Goal: Task Accomplishment & Management: Complete application form

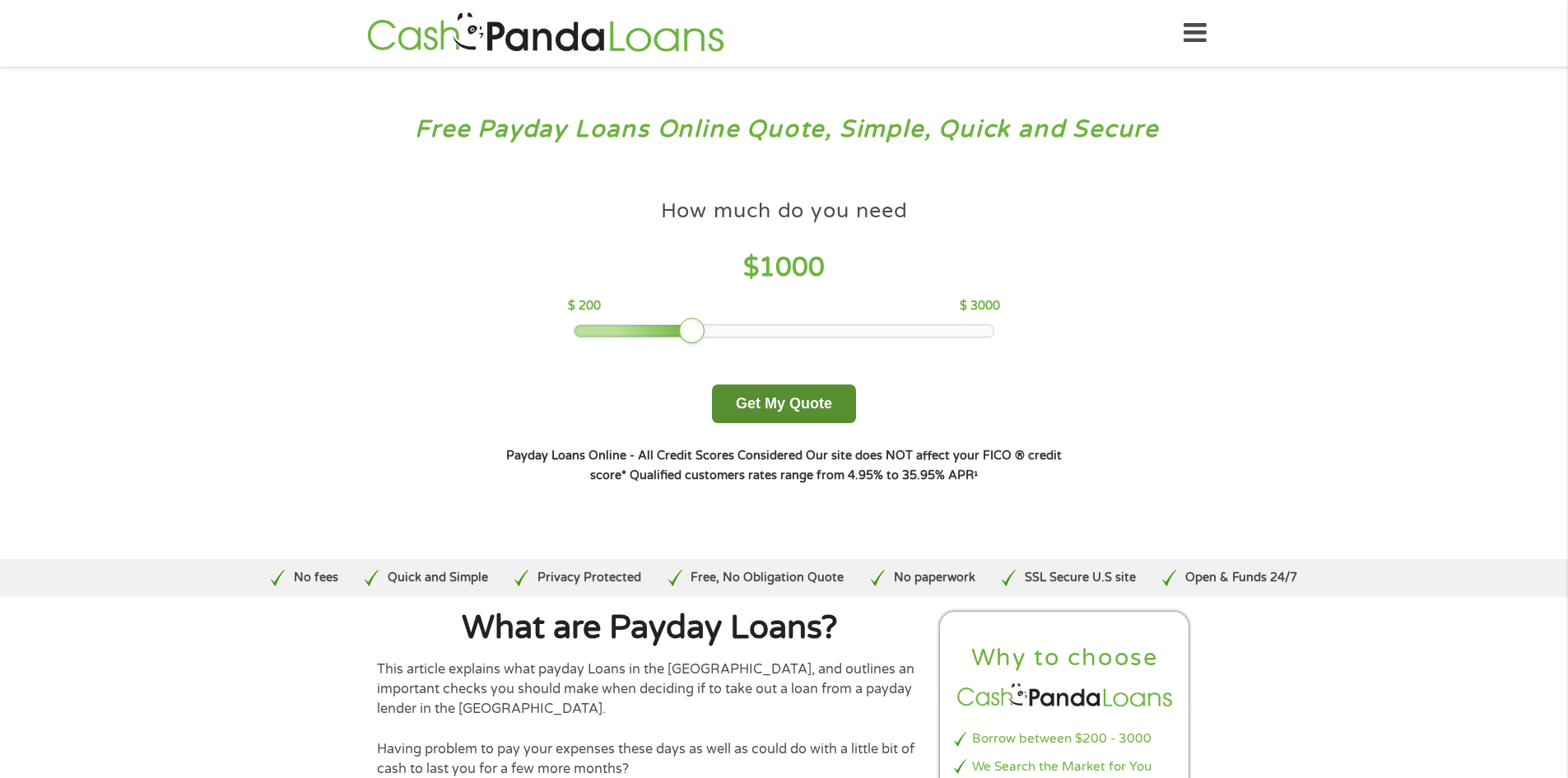
click at [742, 409] on button "Get My Quote" at bounding box center [784, 403] width 144 height 38
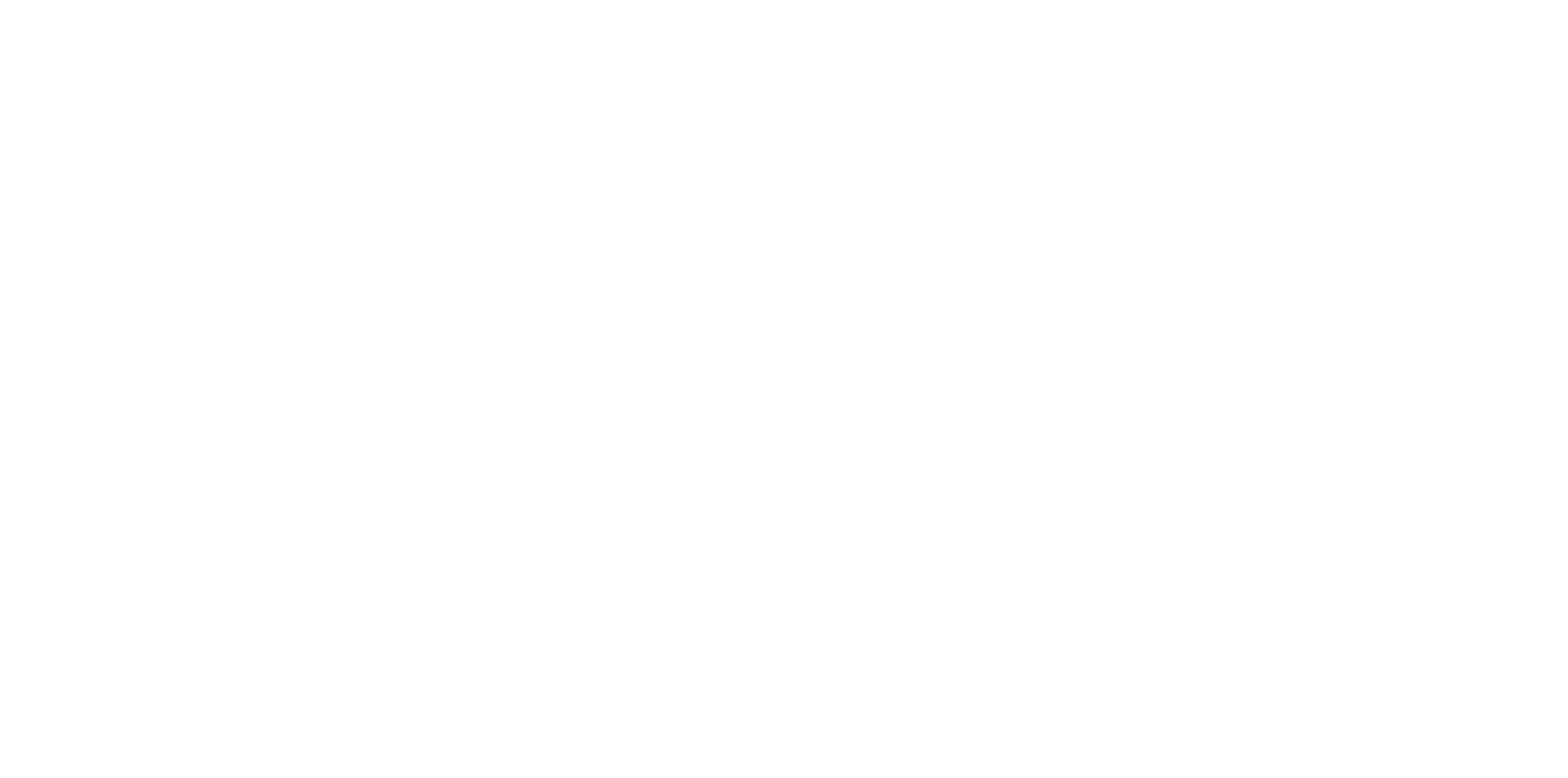
click at [0, 0] on html at bounding box center [0, 0] width 0 height 0
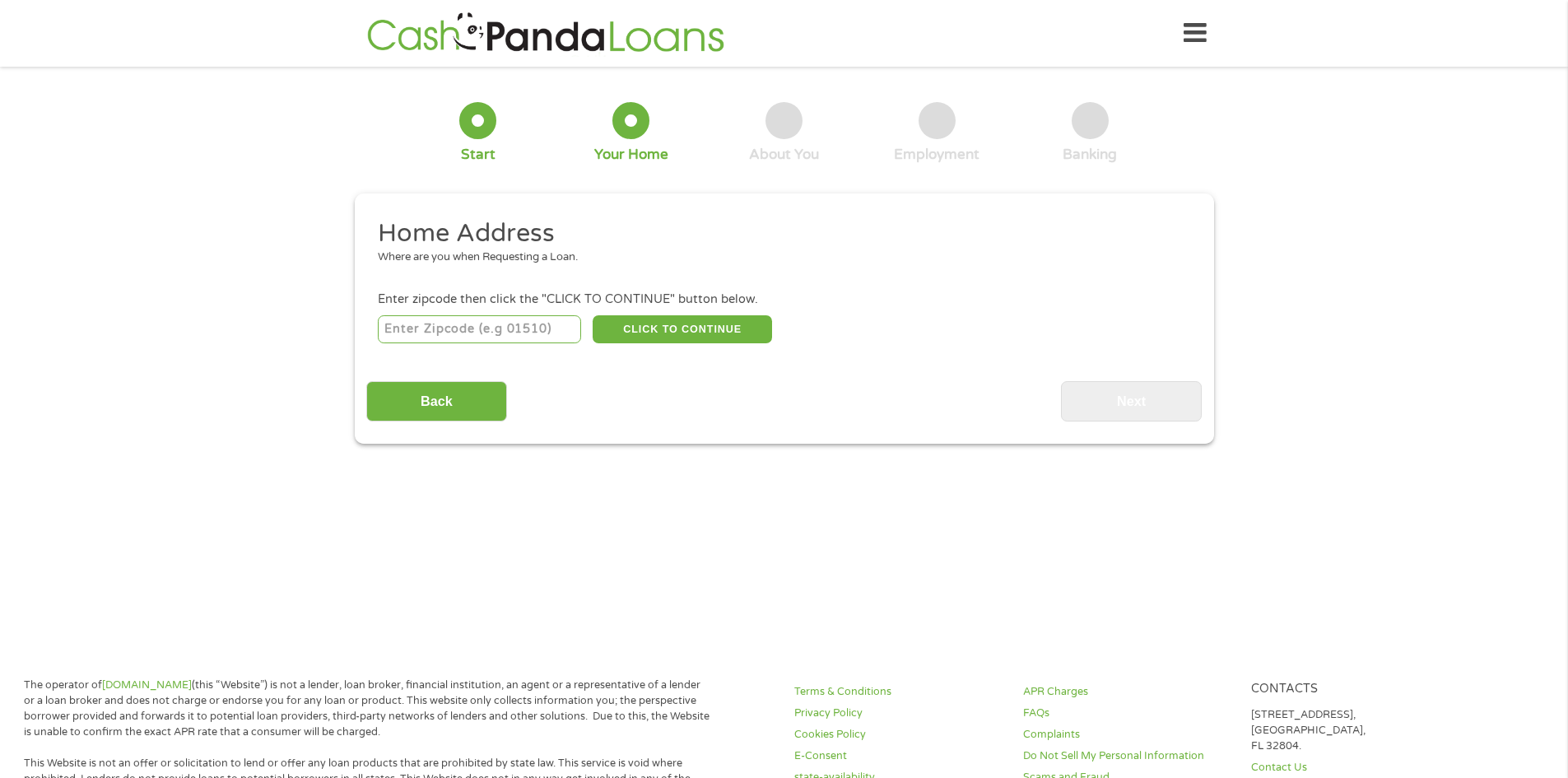
click at [457, 325] on input "number" at bounding box center [479, 329] width 203 height 28
type input "61822"
select select "[US_STATE]"
click at [637, 327] on button "CLICK TO CONTINUE" at bounding box center [682, 329] width 180 height 28
type input "61822"
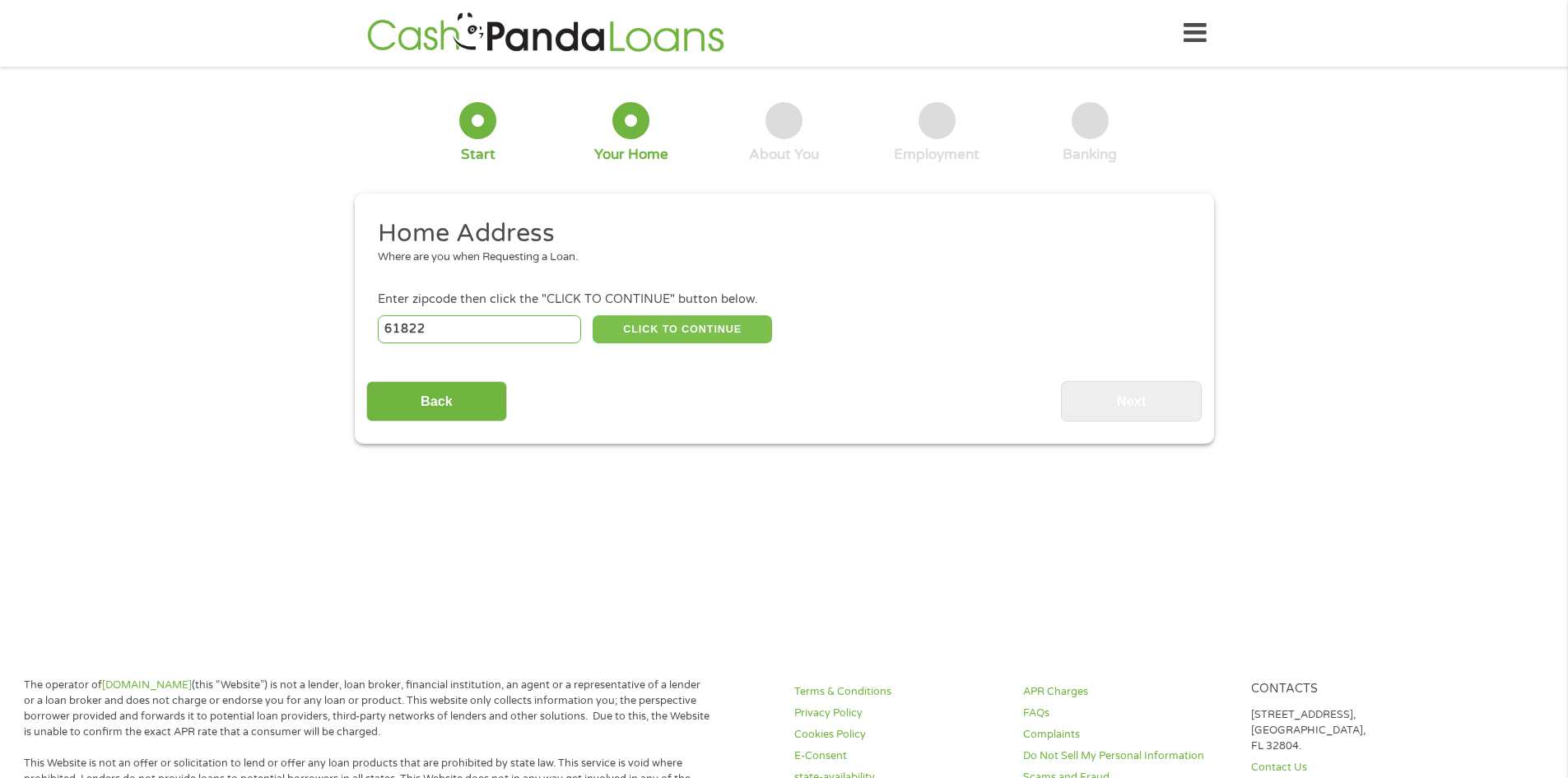
type input "Champaign"
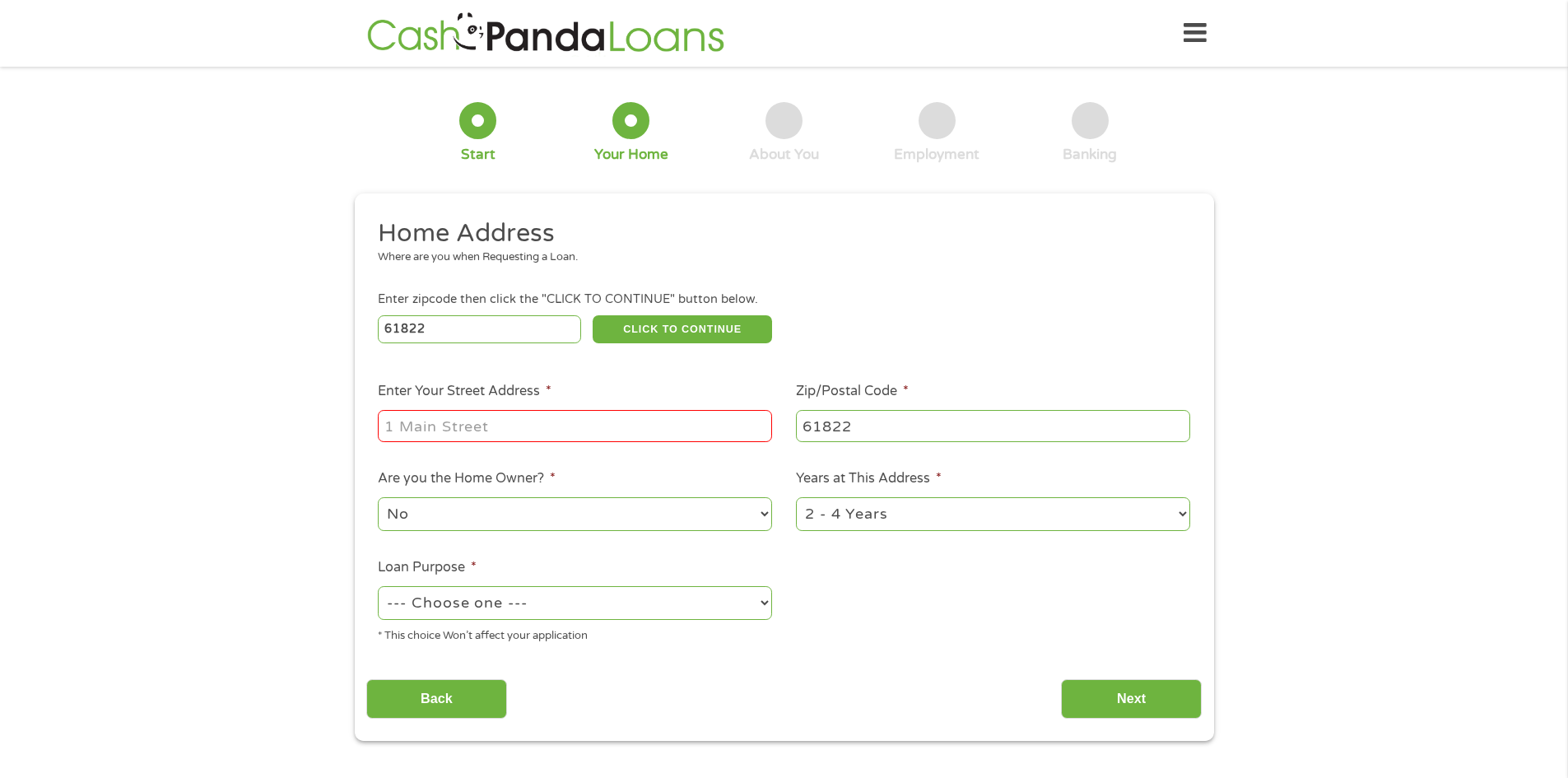
click at [518, 421] on input "Enter Your Street Address *" at bounding box center [575, 426] width 394 height 31
type input "[STREET_ADDRESS]"
click at [525, 522] on select "No Yes" at bounding box center [575, 514] width 394 height 34
click at [517, 517] on select "No Yes" at bounding box center [575, 514] width 394 height 34
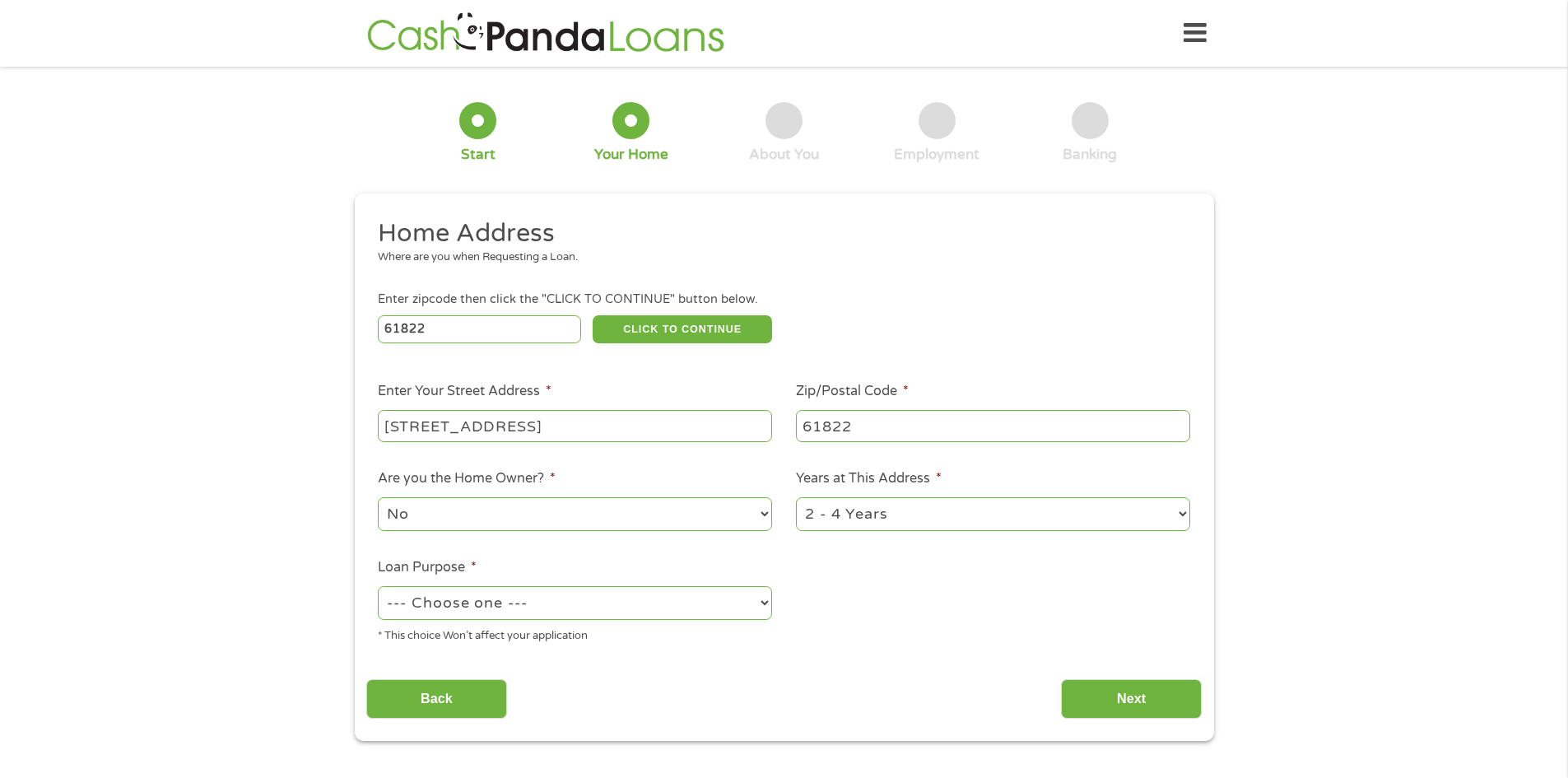
select select "yes"
click at [378, 497] on select "No Yes" at bounding box center [575, 514] width 394 height 34
click at [915, 510] on select "1 Year or less 1 - 2 Years 2 - 4 Years Over 4 Years" at bounding box center [993, 514] width 394 height 34
select select "12months"
click at [796, 497] on select "1 Year or less 1 - 2 Years 2 - 4 Years Over 4 Years" at bounding box center [993, 514] width 394 height 34
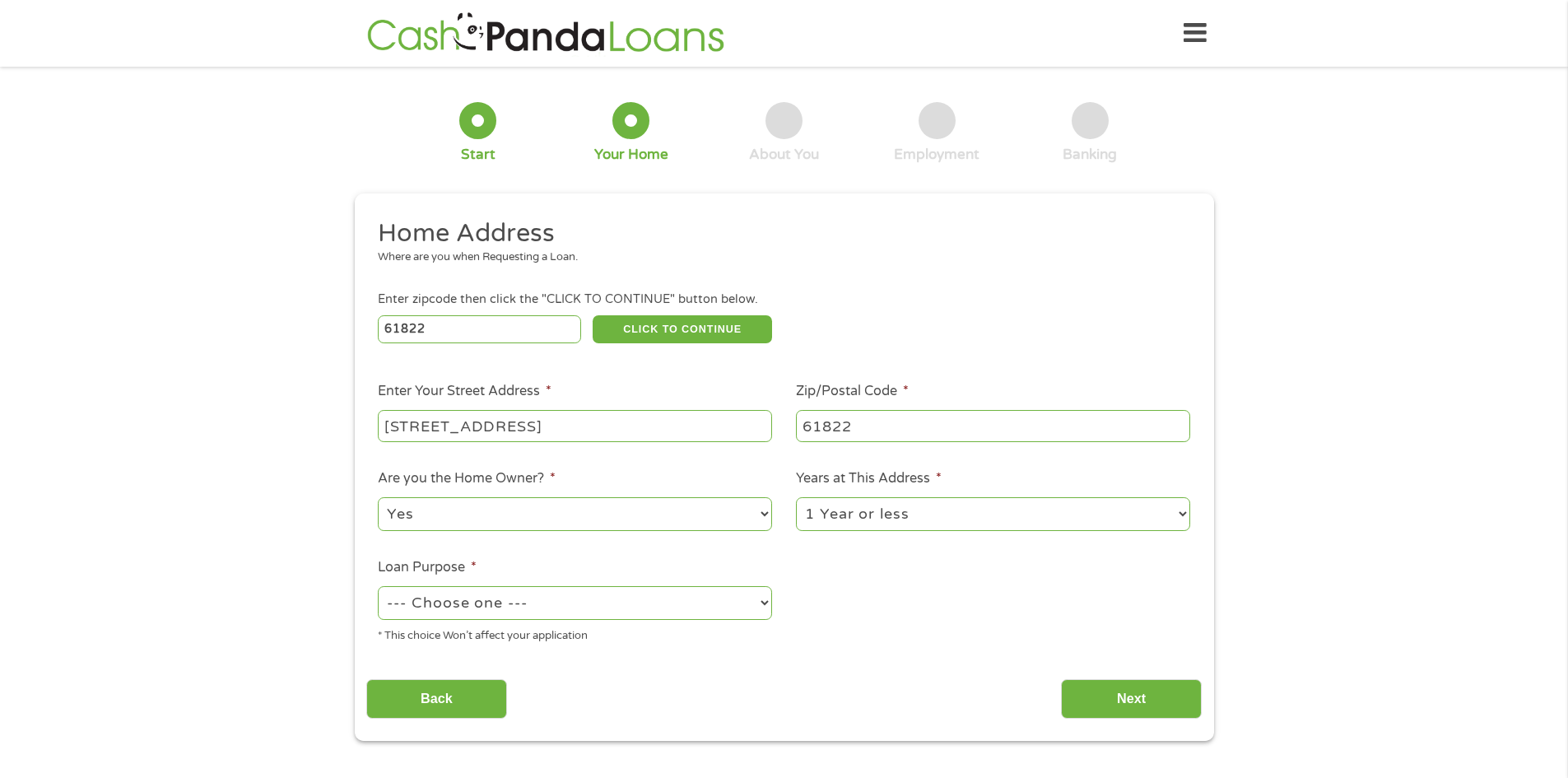
click at [555, 605] on select "--- Choose one --- Pay Bills Debt Consolidation Home Improvement Major Purchase…" at bounding box center [575, 604] width 394 height 34
select select "shorttermcash"
click at [378, 586] on select "--- Choose one --- Pay Bills Debt Consolidation Home Improvement Major Purchase…" at bounding box center [575, 604] width 394 height 34
click at [1113, 706] on input "Next" at bounding box center [1131, 699] width 140 height 40
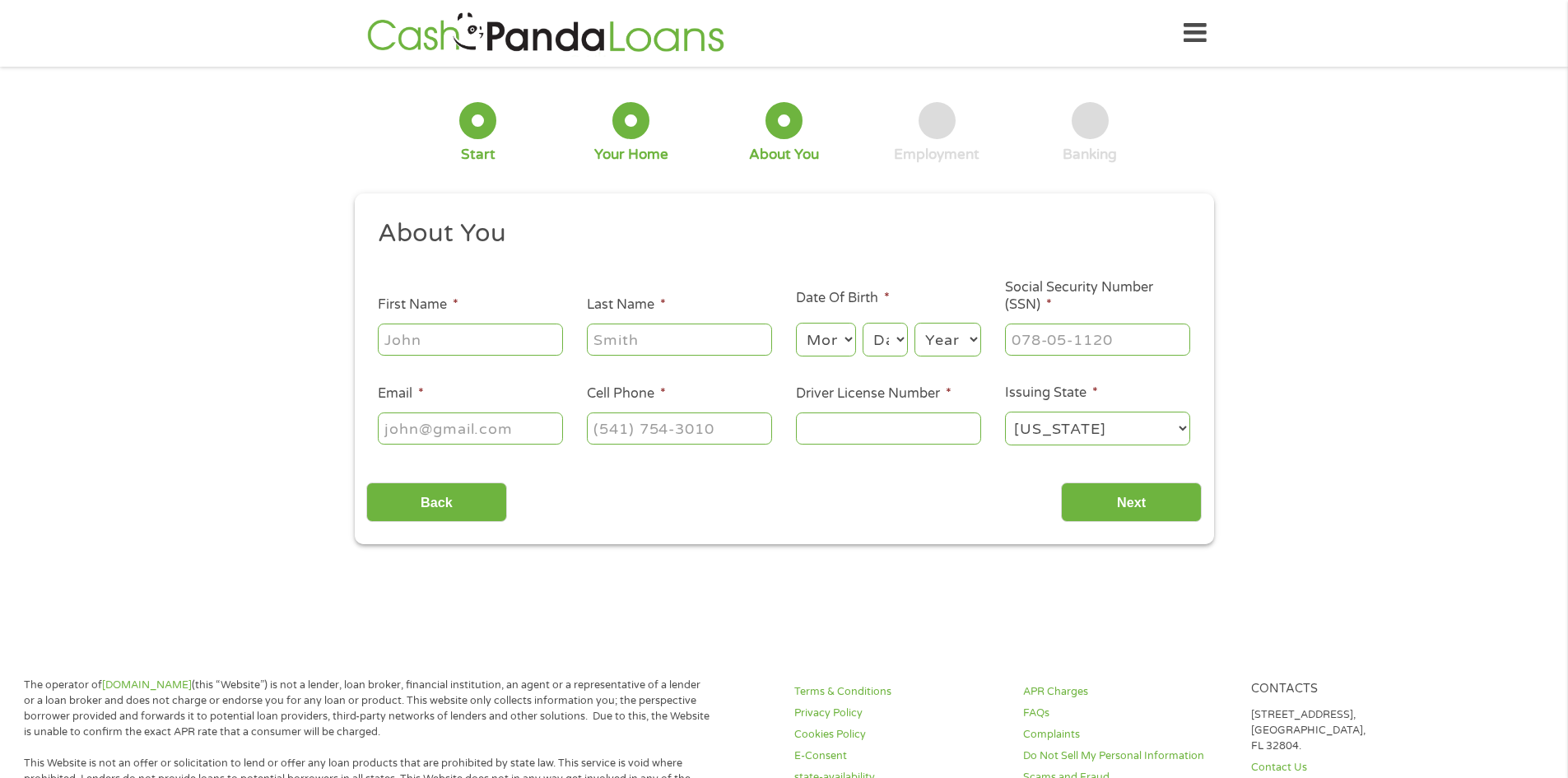
scroll to position [7, 7]
click at [440, 347] on input "First Name *" at bounding box center [471, 339] width 186 height 31
type input "[PERSON_NAME]"
type input "[EMAIL_ADDRESS][DOMAIN_NAME]"
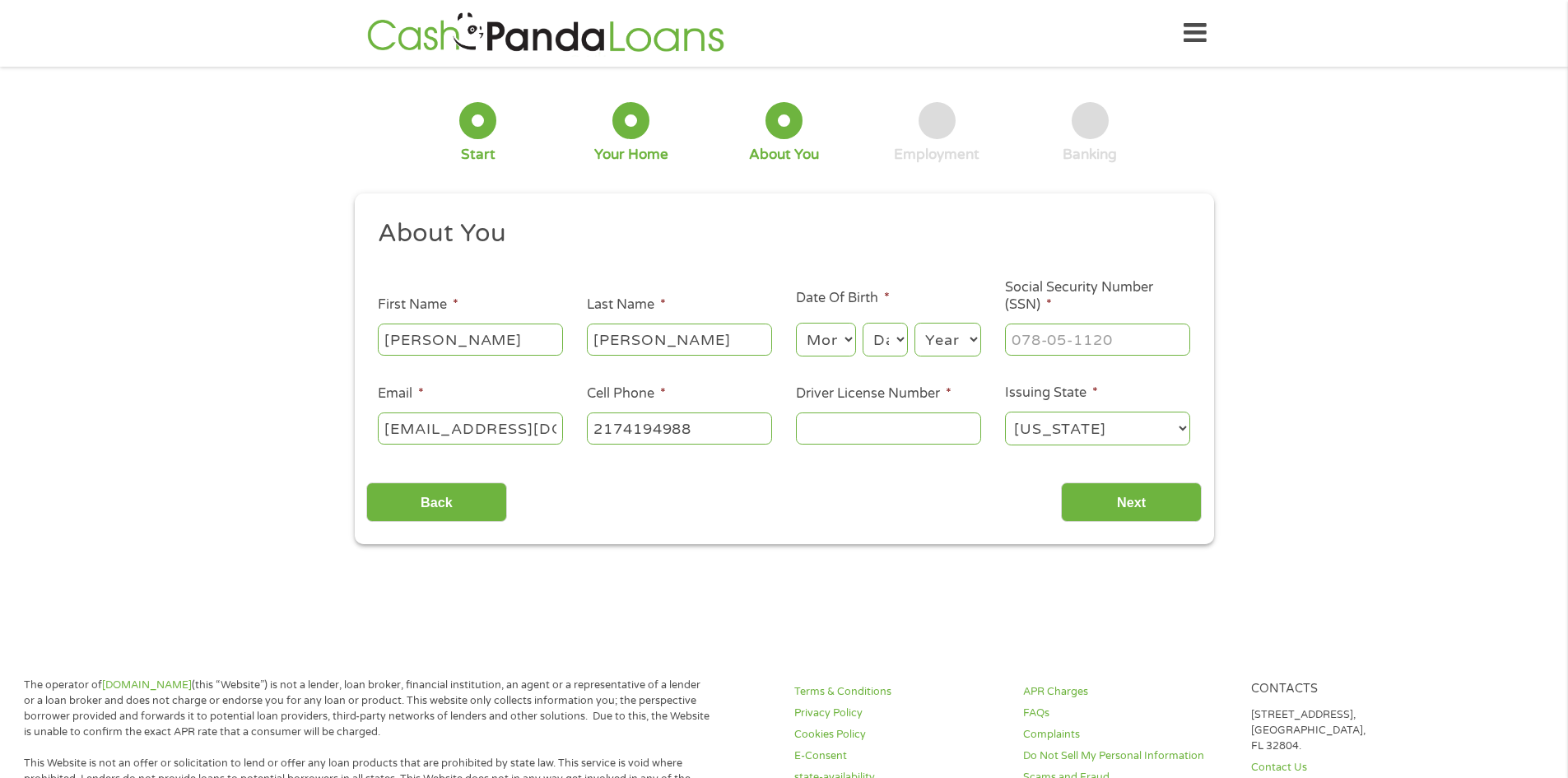
type input "[PHONE_NUMBER]"
click at [834, 338] on select "Month 1 2 3 4 5 6 7 8 9 10 11 12" at bounding box center [826, 340] width 60 height 34
select select "9"
click at [796, 323] on select "Month 1 2 3 4 5 6 7 8 9 10 11 12" at bounding box center [826, 340] width 60 height 34
click at [908, 332] on div "Month Month 1 2 3 4 5 6 7 8 9 10 11 12 Day Day 1 2 3 4 5 6 7 8 9 10 11 12 13 14…" at bounding box center [889, 336] width 186 height 45
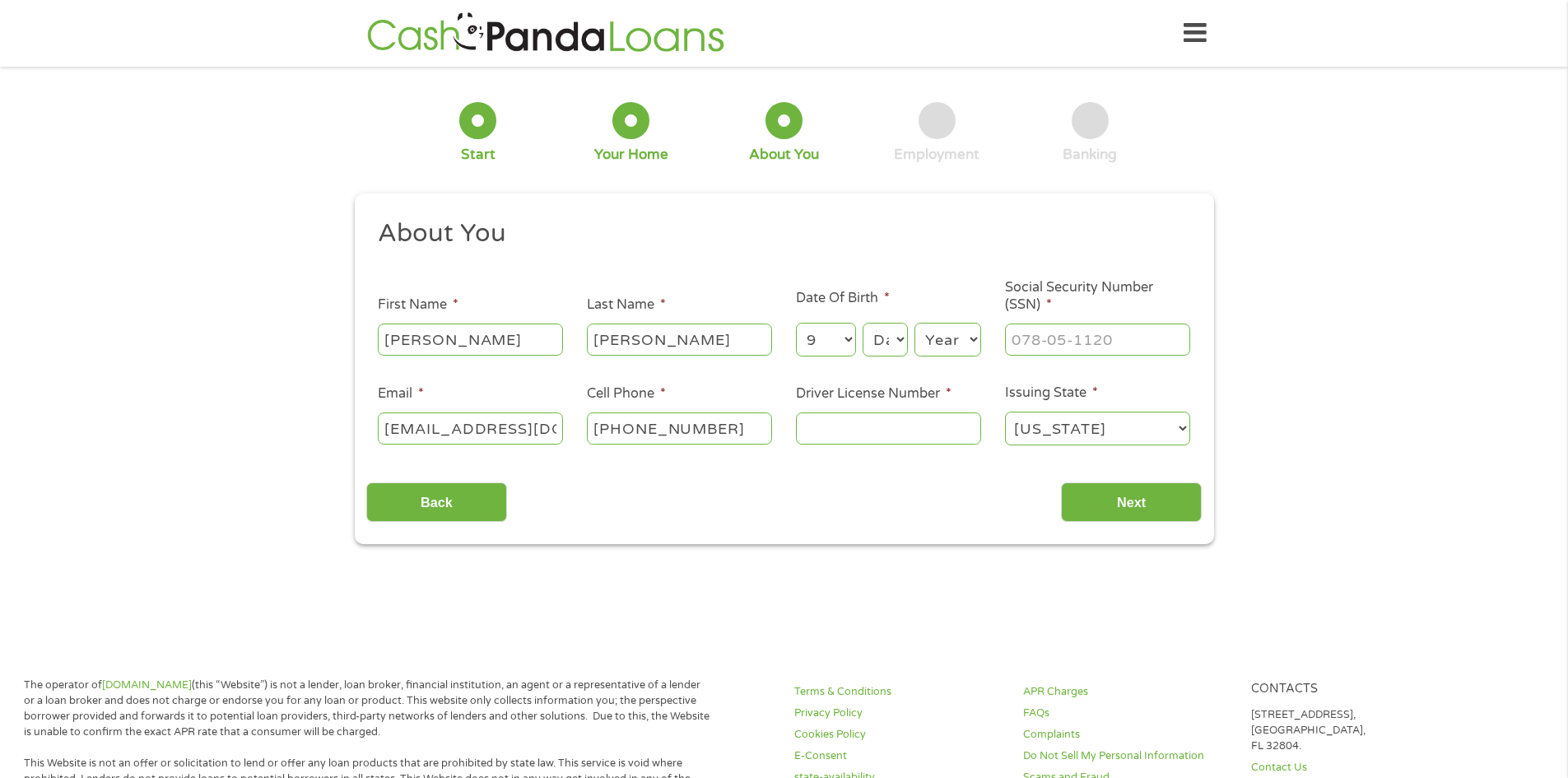
click at [890, 339] on select "Day 1 2 3 4 5 6 7 8 9 10 11 12 13 14 15 16 17 18 19 20 21 22 23 24 25 26 27 28 …" at bounding box center [885, 340] width 44 height 34
select select "5"
click at [863, 323] on select "Day 1 2 3 4 5 6 7 8 9 10 11 12 13 14 15 16 17 18 19 20 21 22 23 24 25 26 27 28 …" at bounding box center [885, 340] width 44 height 34
click at [949, 342] on select "Year [DATE] 2006 2005 2004 2003 2002 2001 2000 1999 1998 1997 1996 1995 1994 19…" at bounding box center [948, 340] width 66 height 34
select select "1984"
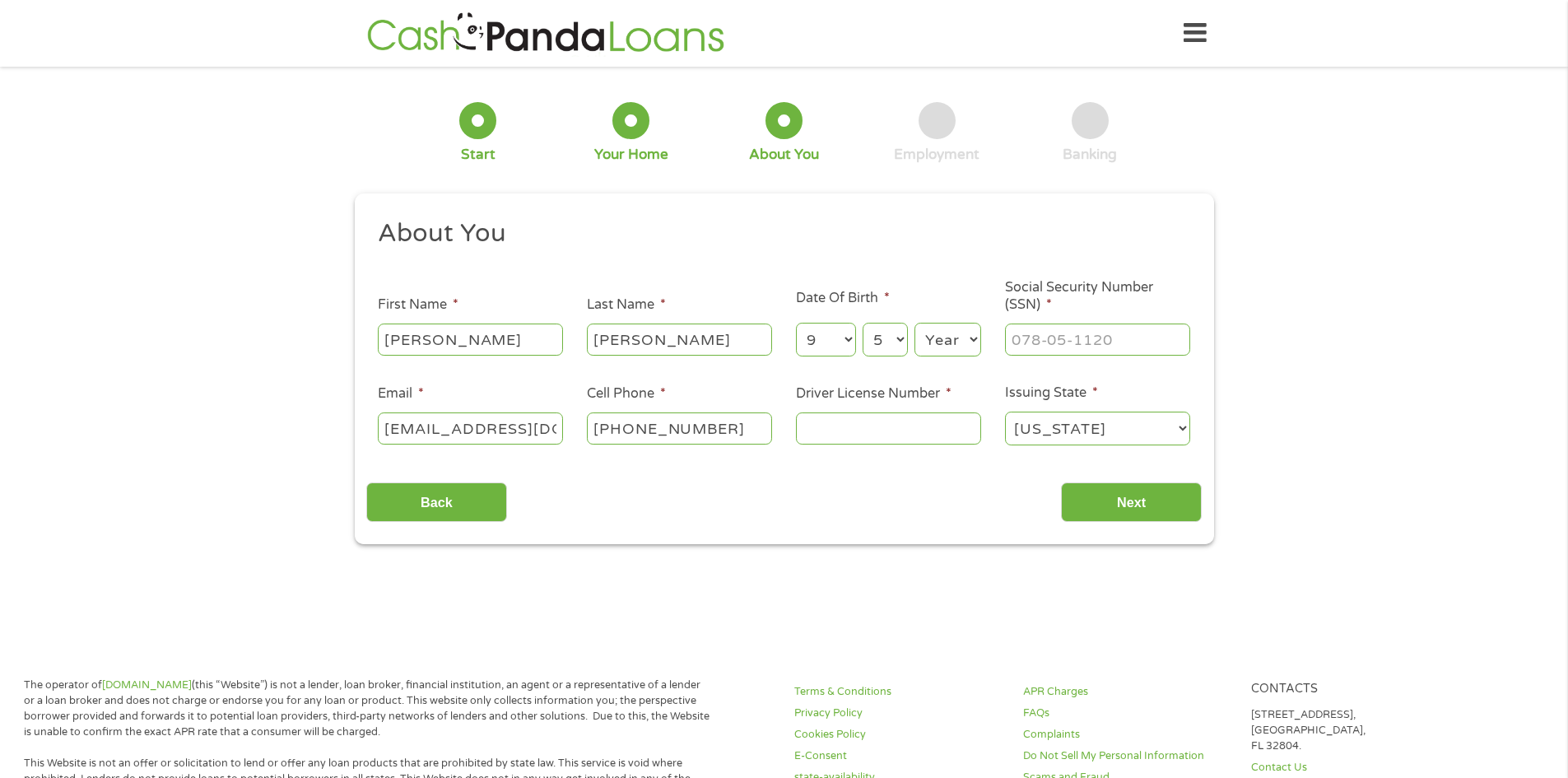
click at [915, 323] on select "Year [DATE] 2006 2005 2004 2003 2002 2001 2000 1999 1998 1997 1996 1995 1994 19…" at bounding box center [948, 340] width 66 height 34
click at [1044, 323] on input "___-__-____" at bounding box center [1098, 339] width 186 height 31
type input "425-51-4199"
click at [803, 430] on input "Driver License Number *" at bounding box center [889, 428] width 186 height 31
type input "C63679784853"
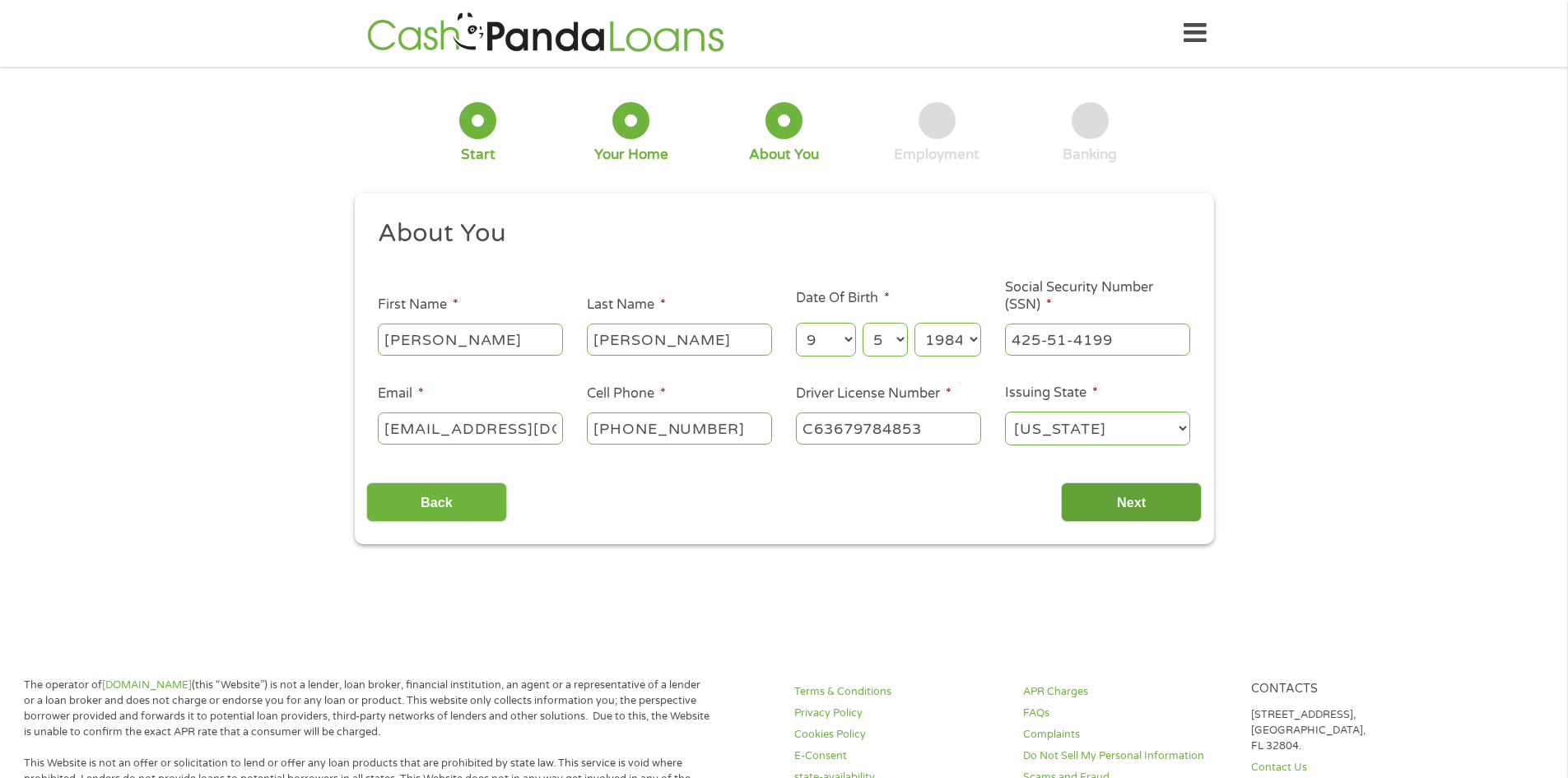
click at [1113, 501] on input "Next" at bounding box center [1131, 502] width 140 height 40
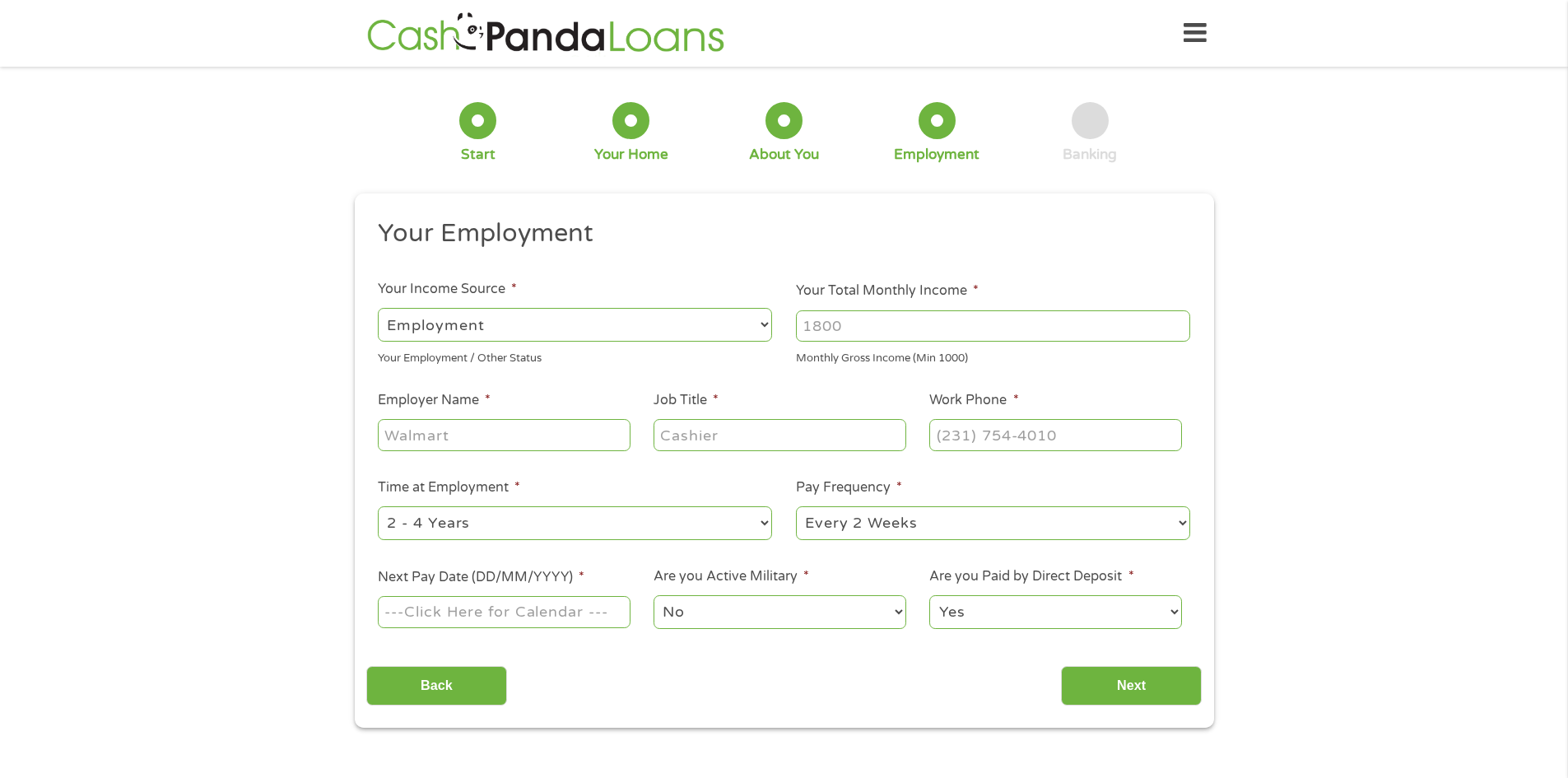
click at [883, 324] on input "Your Total Monthly Income *" at bounding box center [993, 326] width 394 height 31
type input "3800"
click at [425, 435] on input "Employer Name *" at bounding box center [504, 434] width 252 height 31
type input "[PERSON_NAME] Boys and Girls Club"
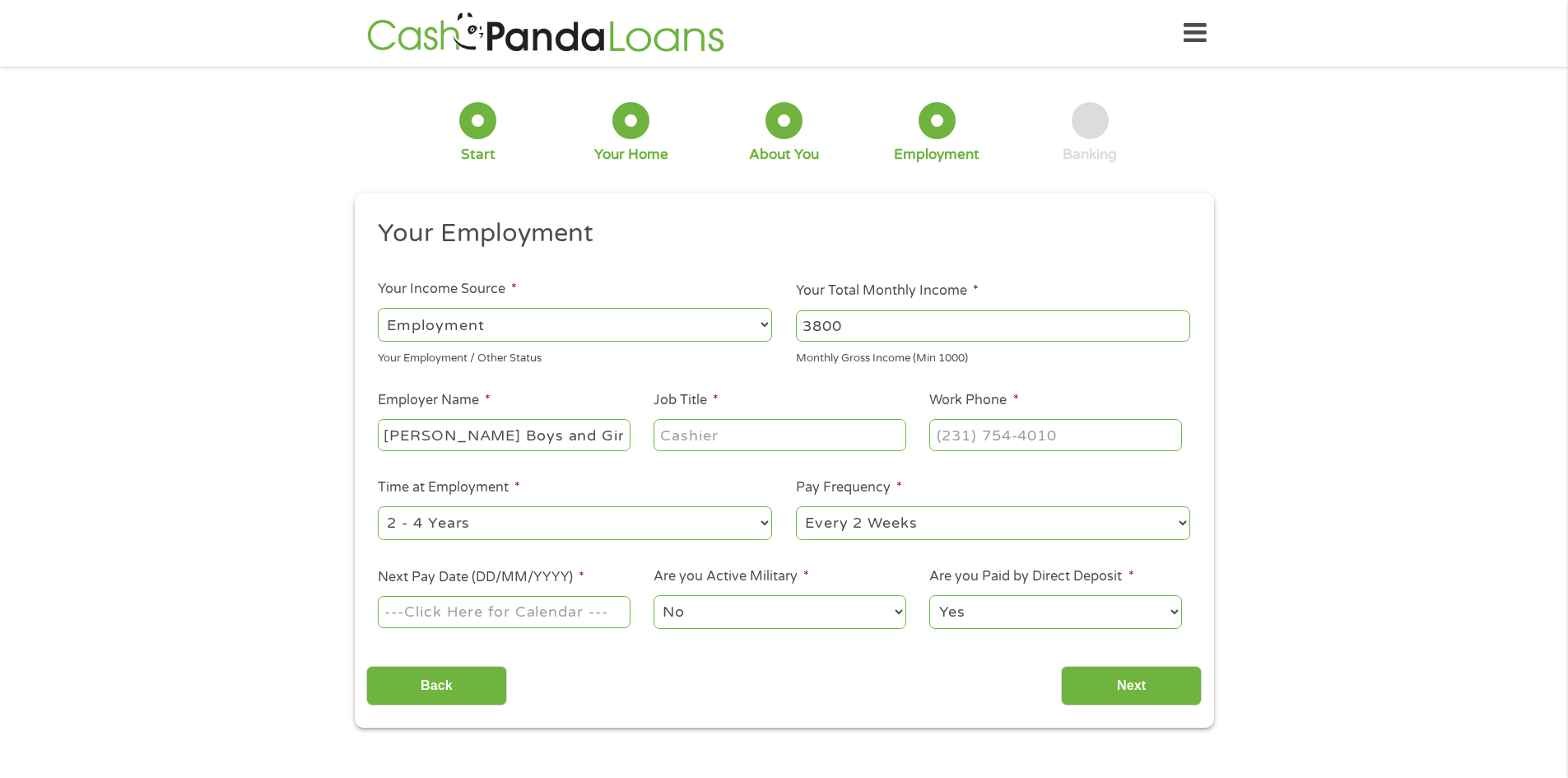
click at [695, 433] on input "Job Title *" at bounding box center [780, 434] width 252 height 31
type input "Case Manager"
drag, startPoint x: 958, startPoint y: 427, endPoint x: 956, endPoint y: 452, distance: 25.1
click at [958, 436] on input "(___) ___-____" at bounding box center [1056, 434] width 252 height 31
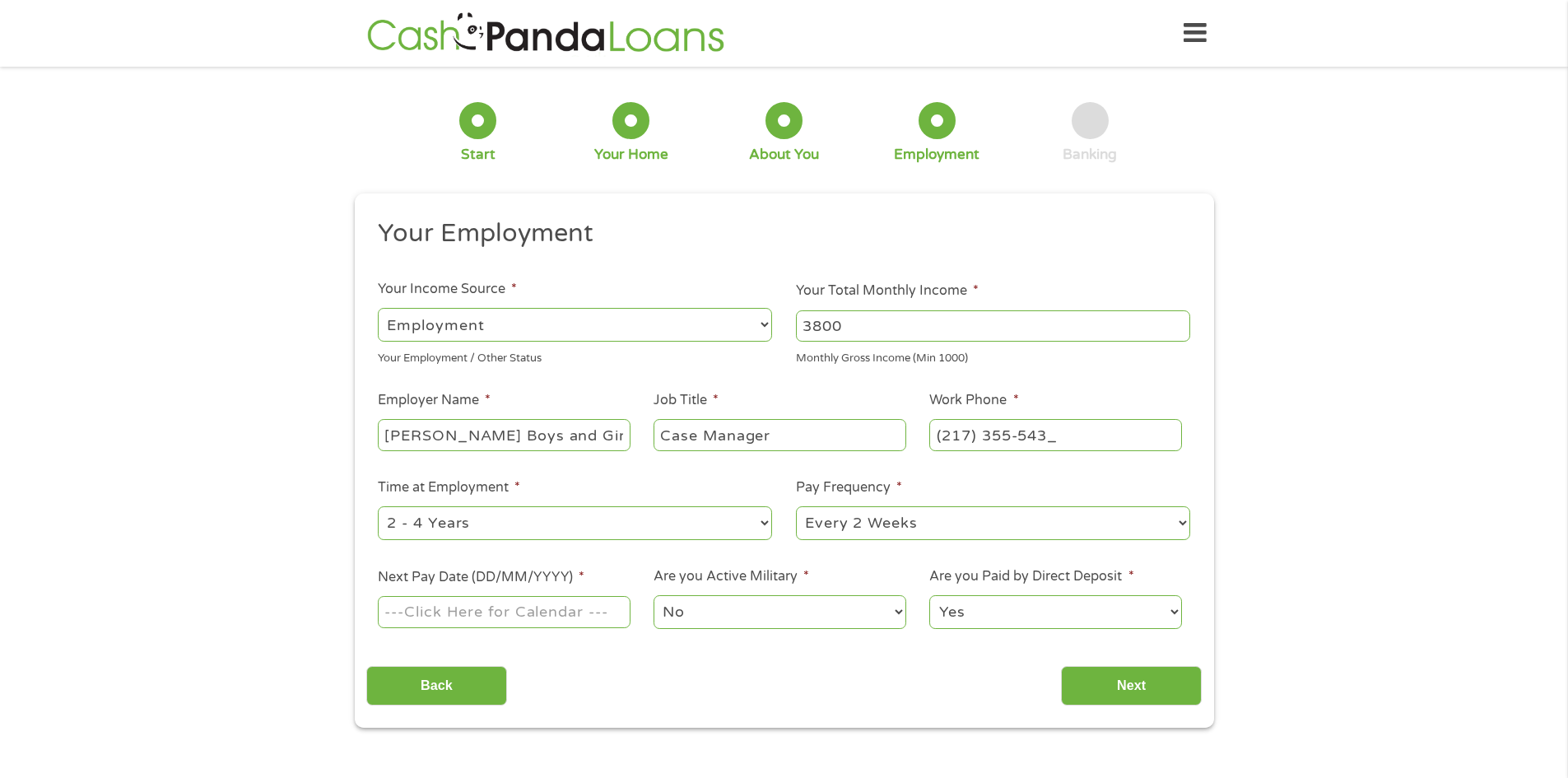
type input "[PHONE_NUMBER]"
click at [514, 614] on input "Next Pay Date (DD/MM/YYYY) *" at bounding box center [504, 611] width 252 height 31
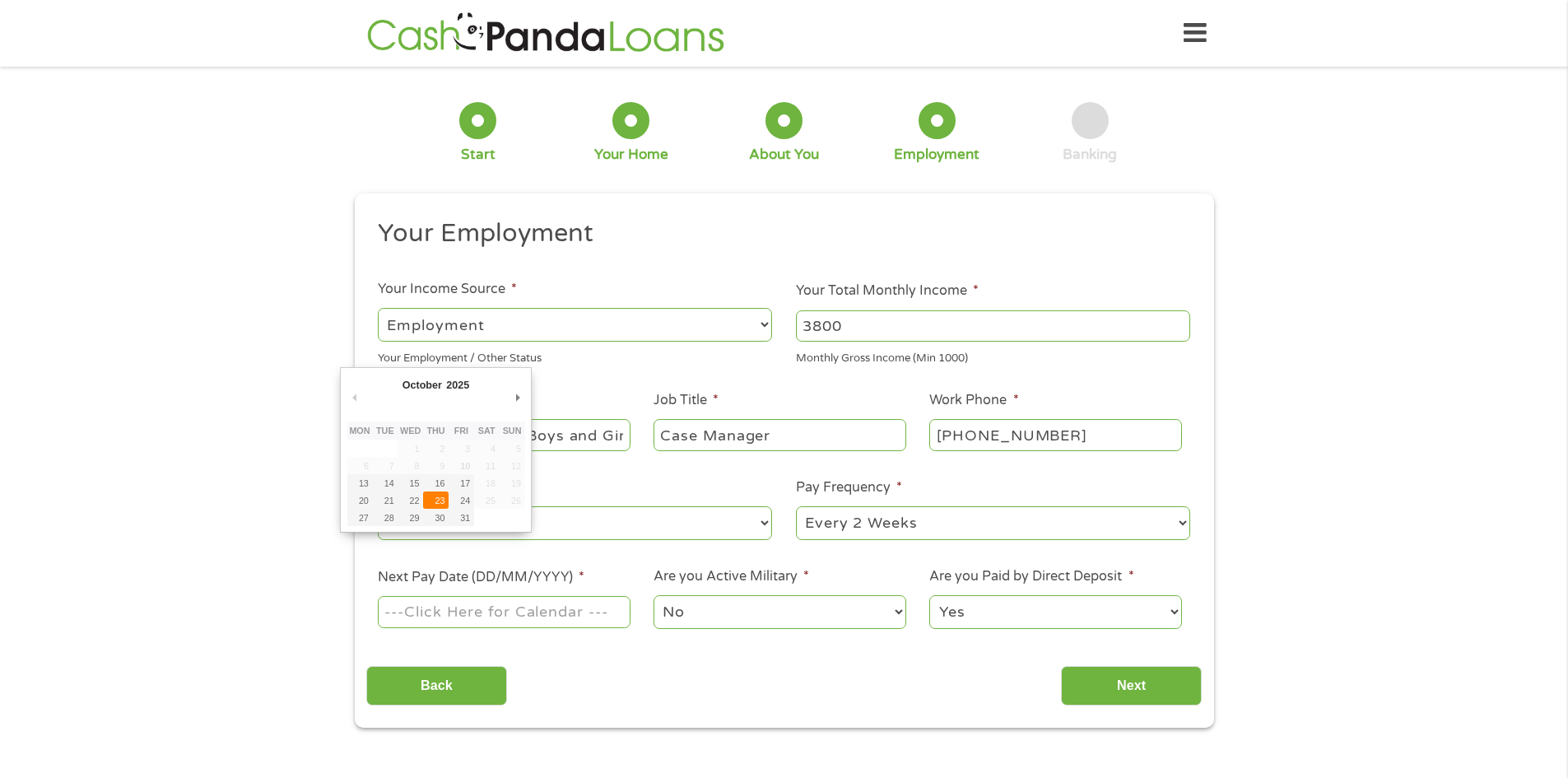
type input "[DATE]"
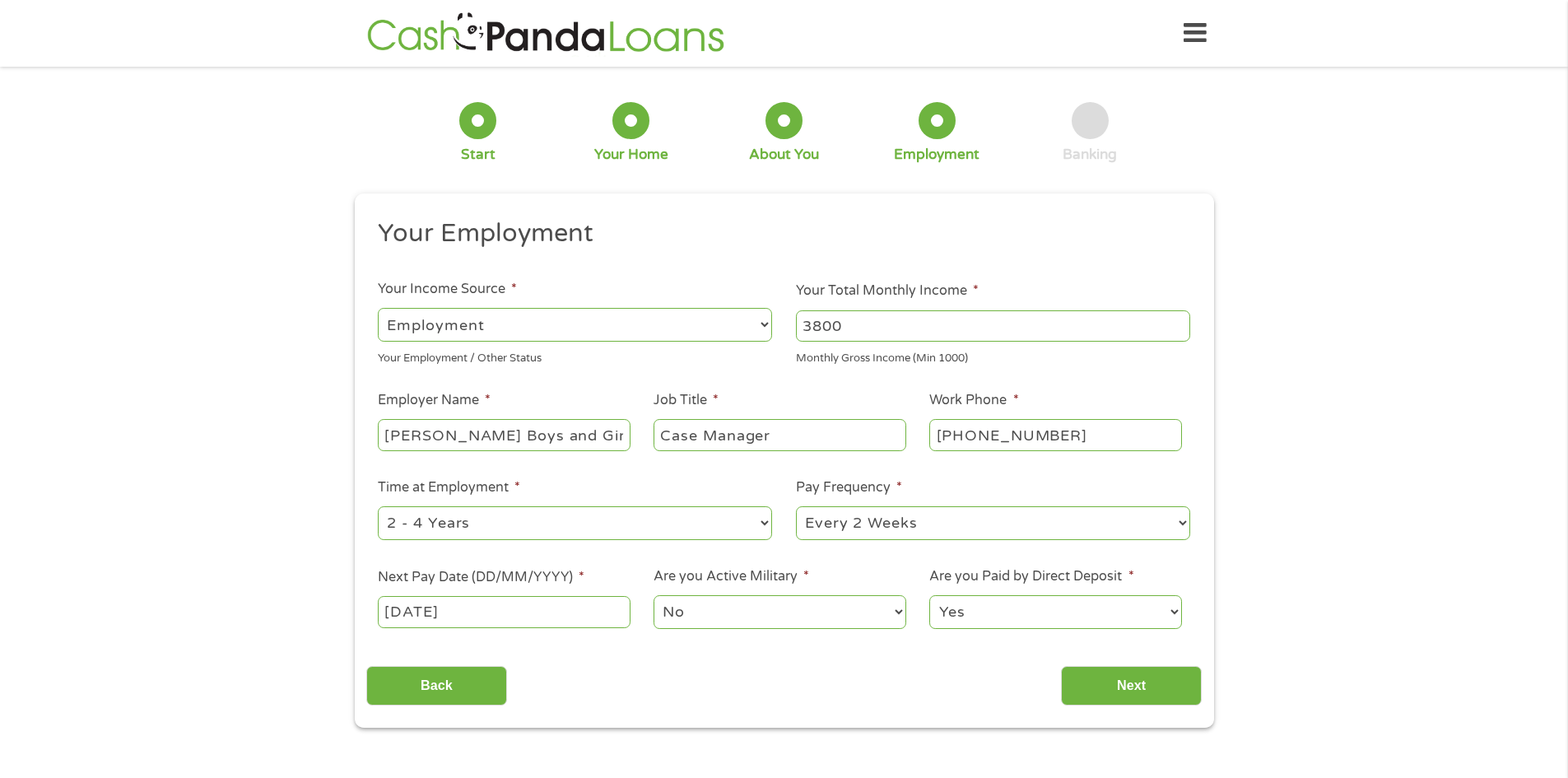
click at [786, 607] on select "No Yes" at bounding box center [780, 612] width 252 height 34
click at [1132, 692] on input "Next" at bounding box center [1131, 685] width 140 height 40
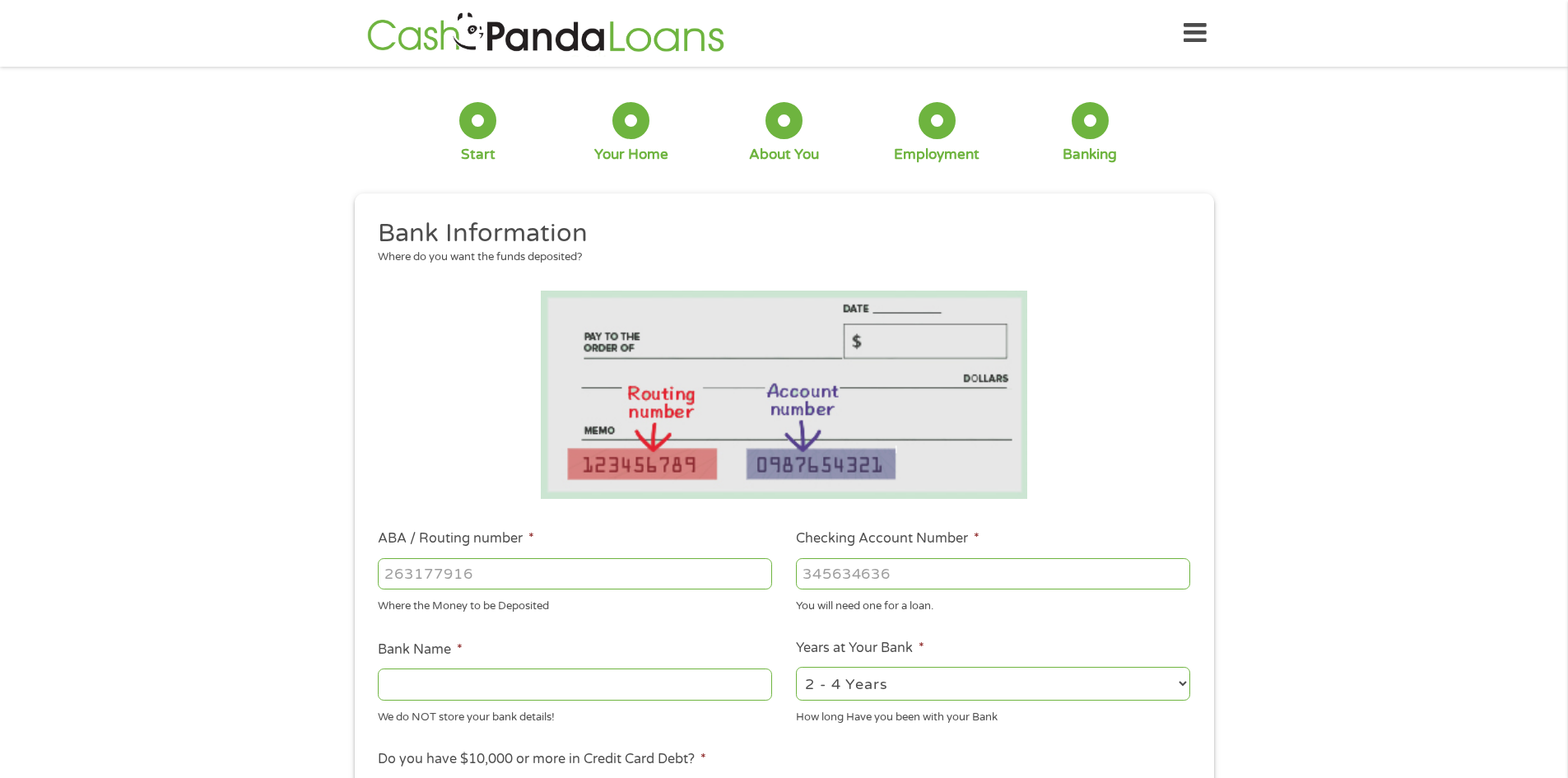
scroll to position [164, 0]
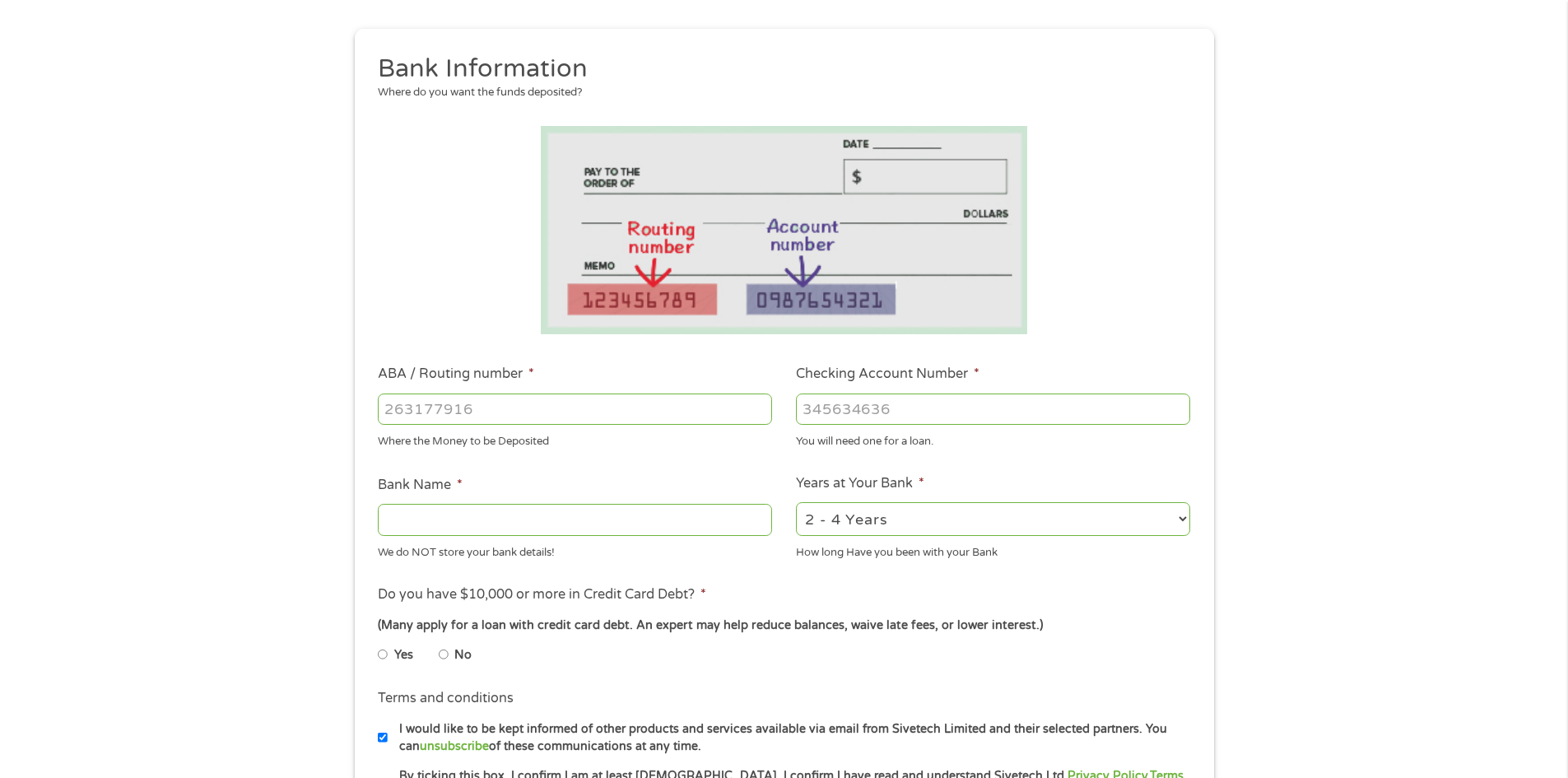
drag, startPoint x: 513, startPoint y: 424, endPoint x: 511, endPoint y: 415, distance: 9.2
click at [513, 421] on input "ABA / Routing number *" at bounding box center [575, 409] width 394 height 31
type input "071926809"
type input "WOODFOREST NATIONAL BANK"
type input "071926809"
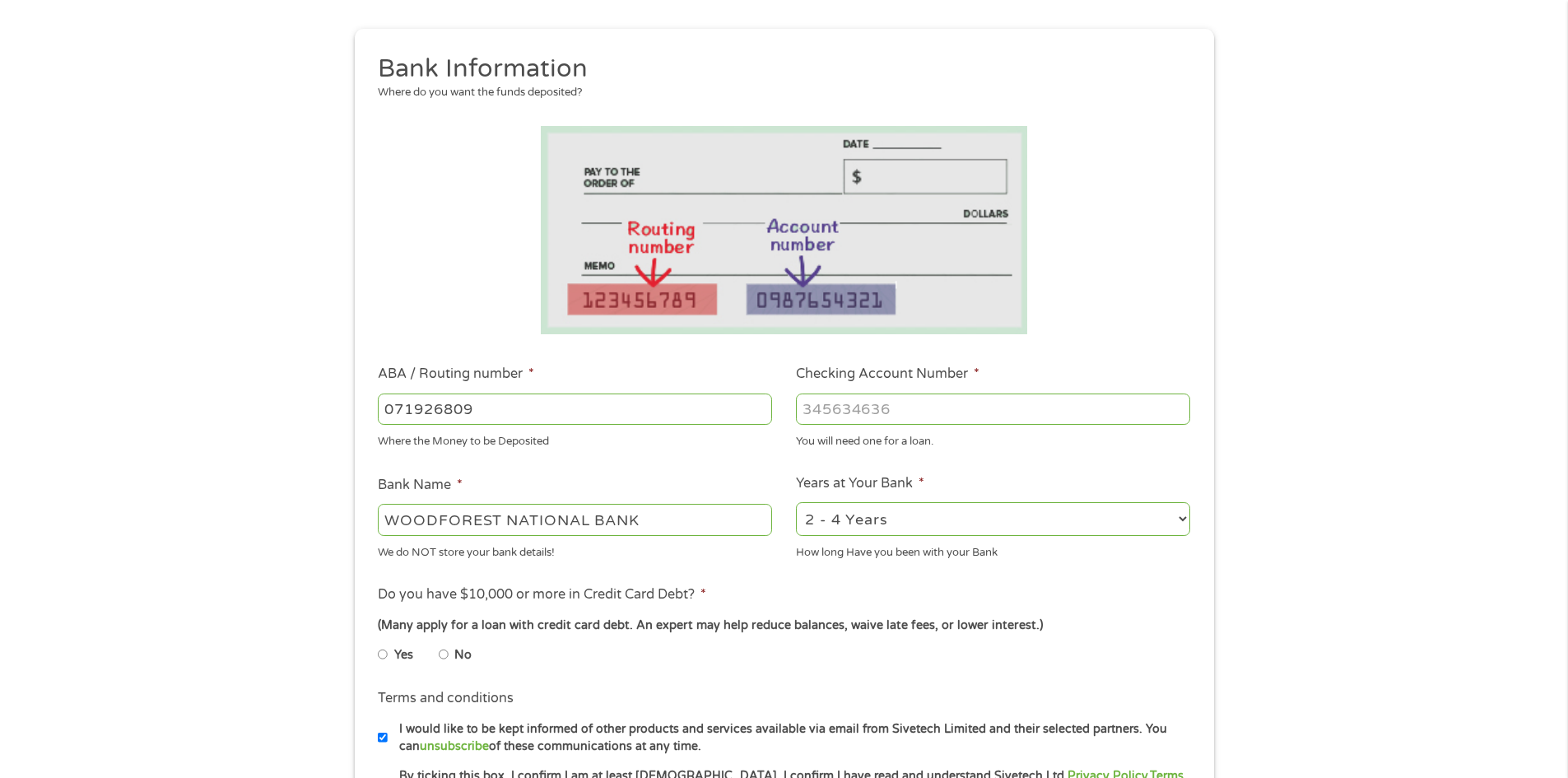
click at [839, 414] on input "Checking Account Number *" at bounding box center [993, 409] width 394 height 31
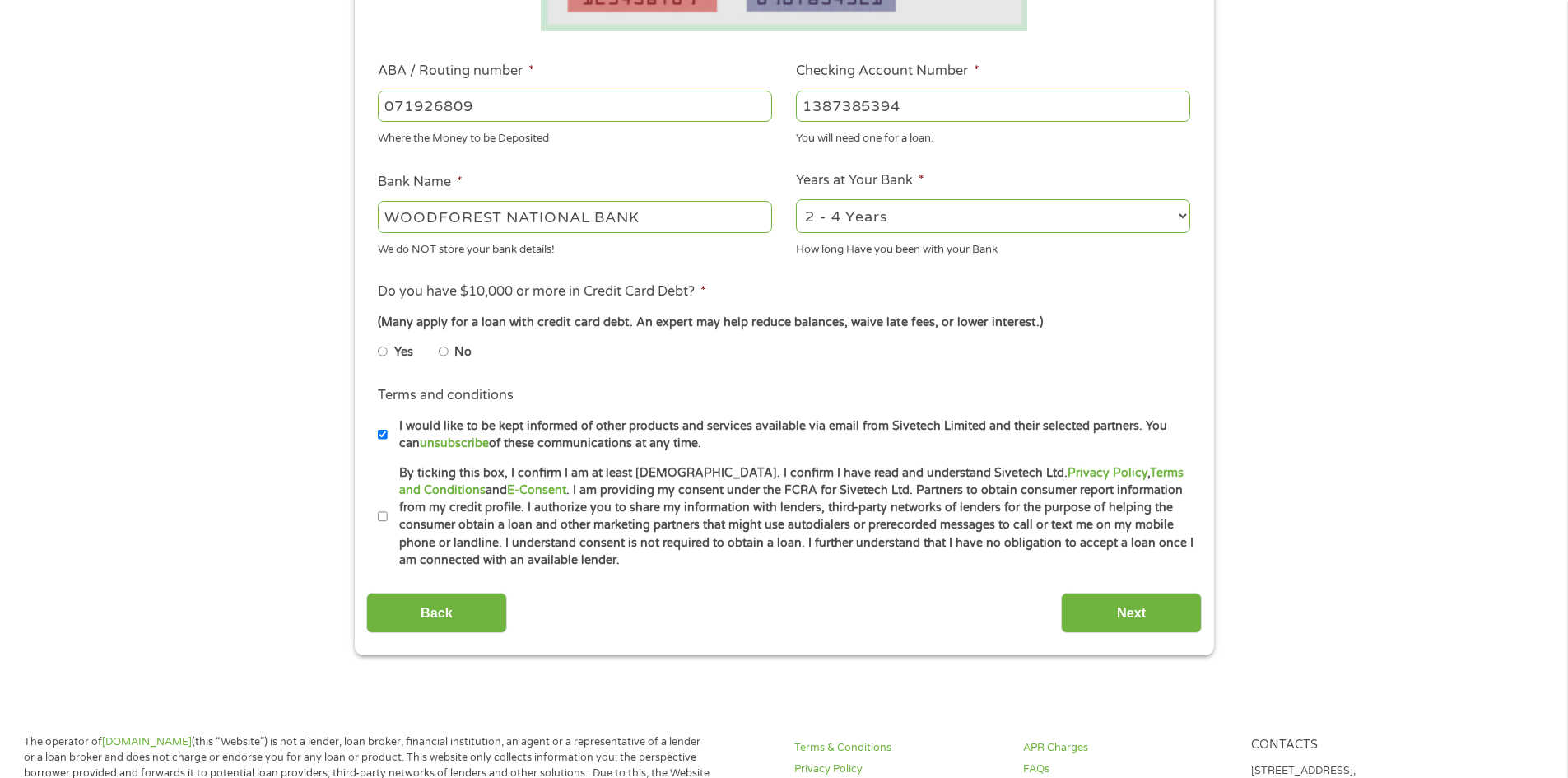
scroll to position [494, 0]
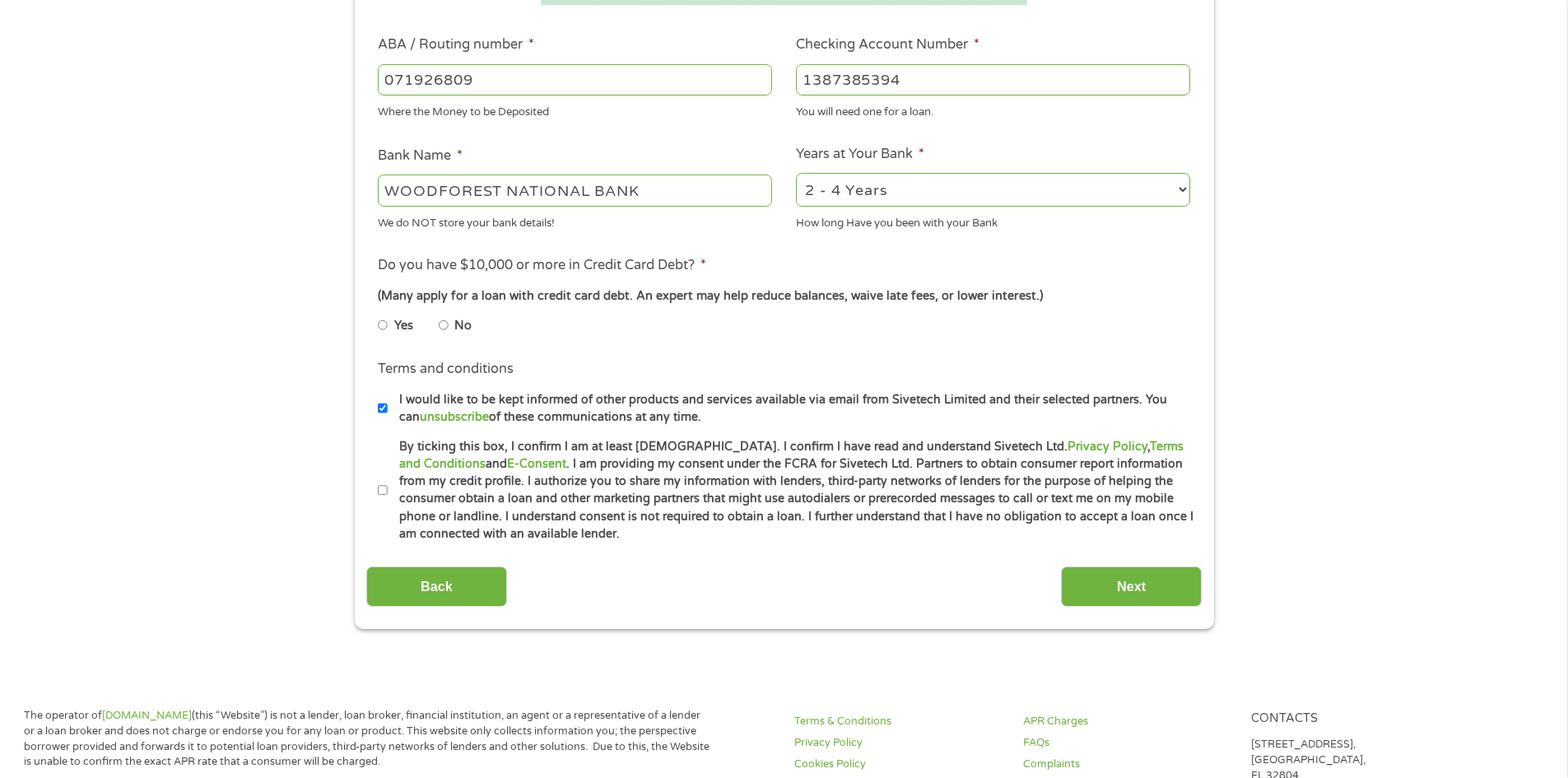
type input "1387385394"
click at [378, 489] on input "By ticking this box, I confirm I am at least [DEMOGRAPHIC_DATA]. I confirm I ha…" at bounding box center [383, 490] width 10 height 26
checkbox input "true"
click at [443, 324] on input "No" at bounding box center [444, 325] width 10 height 26
radio input "true"
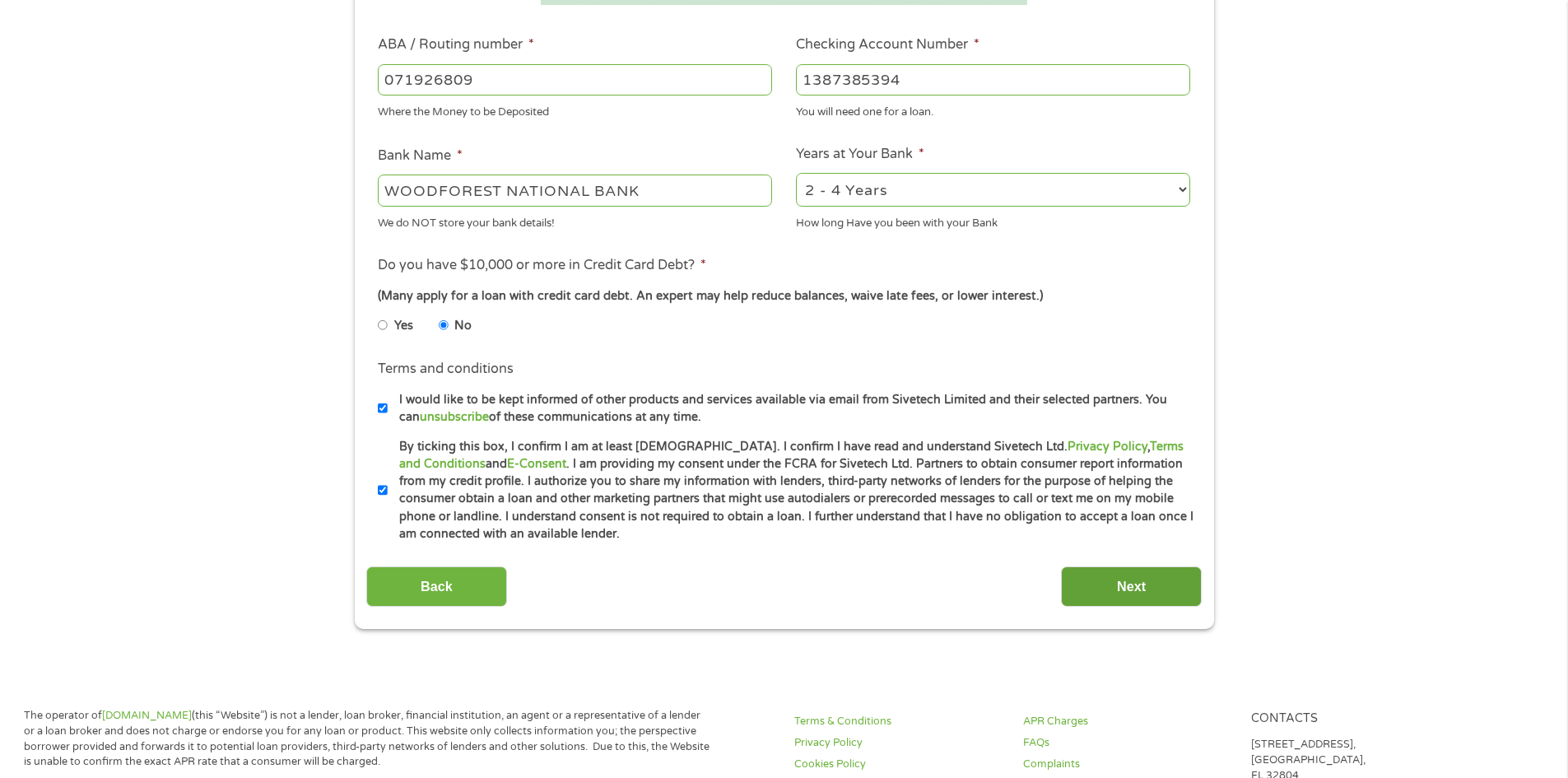
click at [1150, 594] on input "Next" at bounding box center [1131, 586] width 140 height 40
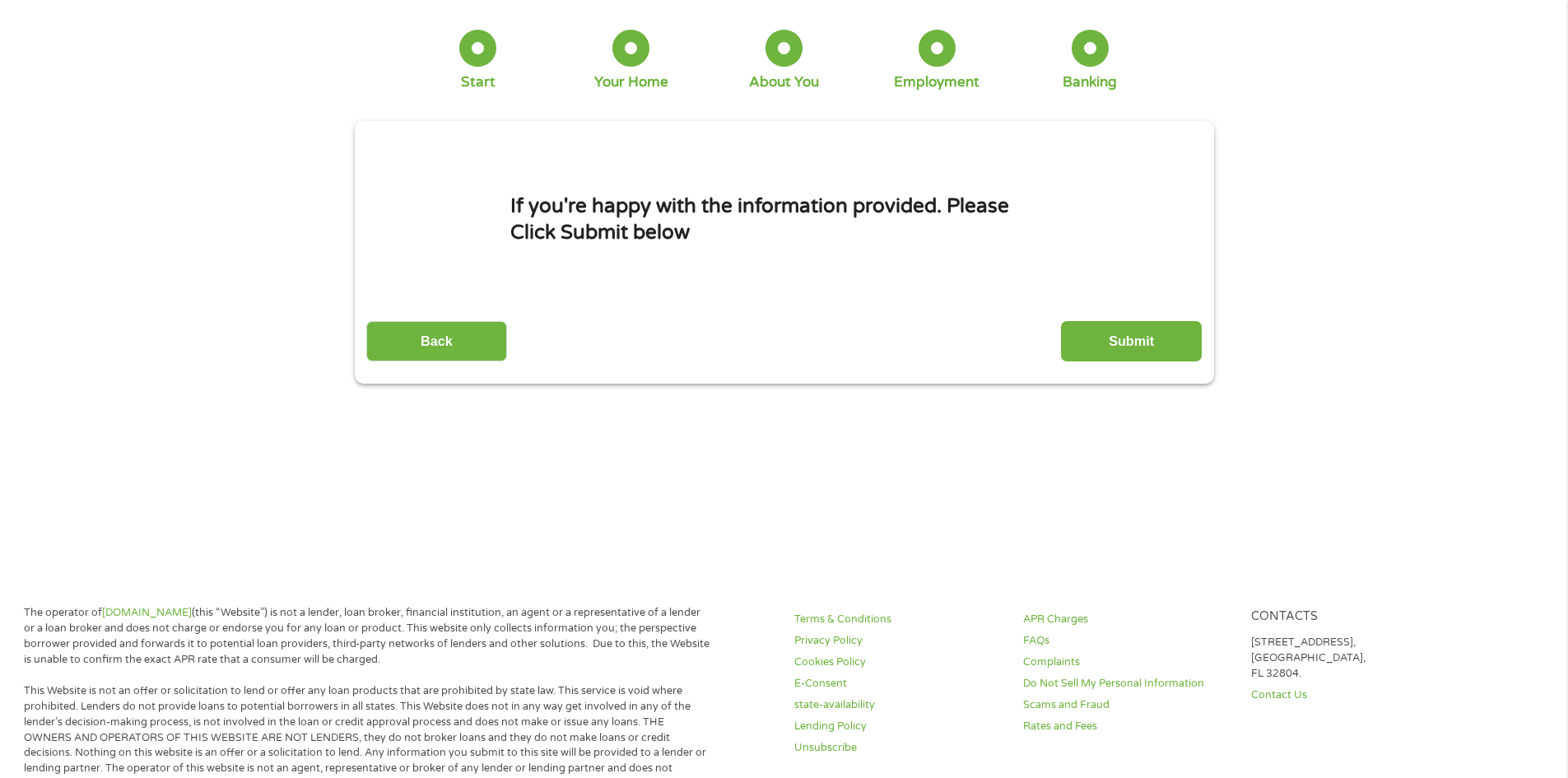
scroll to position [0, 0]
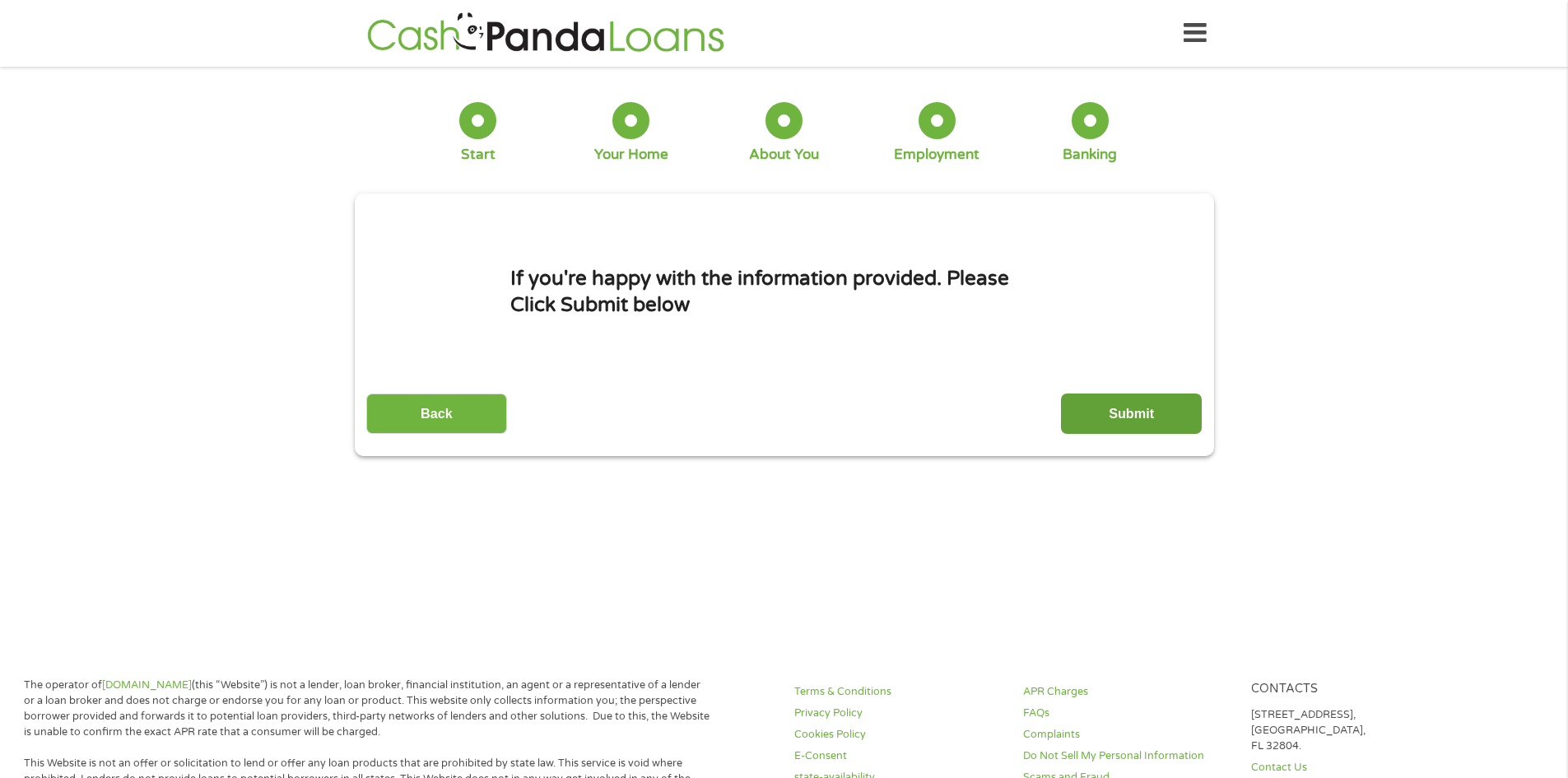
drag, startPoint x: 1130, startPoint y: 386, endPoint x: 1138, endPoint y: 397, distance: 13.6
click at [1130, 386] on div "Back Submit" at bounding box center [784, 408] width 836 height 52
click at [1150, 415] on input "Submit" at bounding box center [1131, 413] width 140 height 40
